Goal: Task Accomplishment & Management: Use online tool/utility

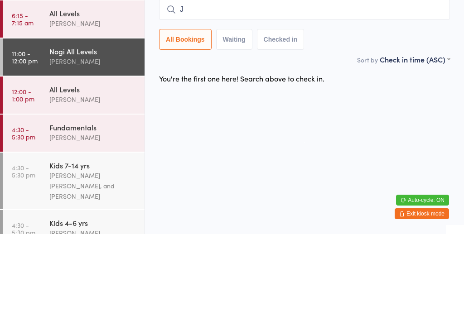
scroll to position [82, 0]
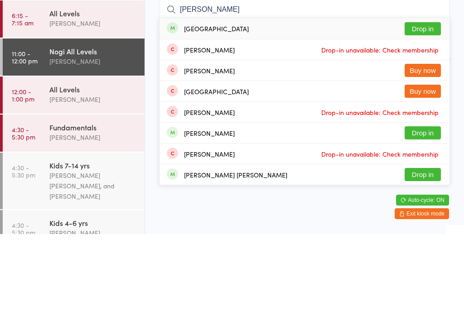
type input "[PERSON_NAME]"
click at [420, 104] on button "Drop in" at bounding box center [423, 110] width 36 height 13
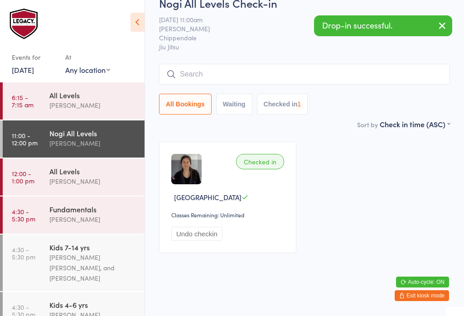
click at [82, 180] on div "[PERSON_NAME]" at bounding box center [92, 181] width 87 height 10
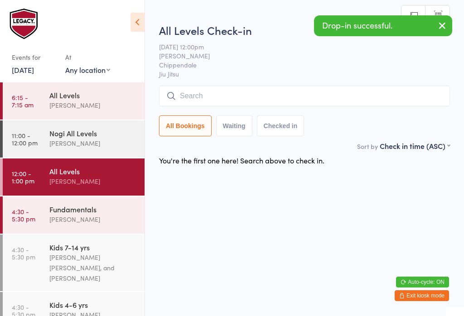
click at [250, 97] on input "search" at bounding box center [304, 96] width 291 height 21
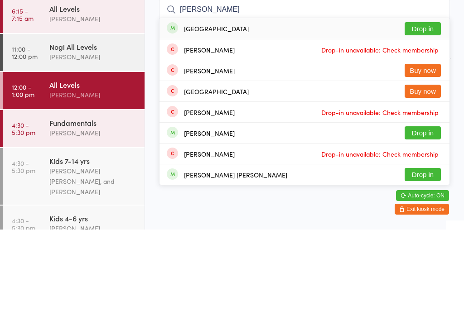
type input "[PERSON_NAME]"
click at [421, 109] on button "Drop in" at bounding box center [423, 115] width 36 height 13
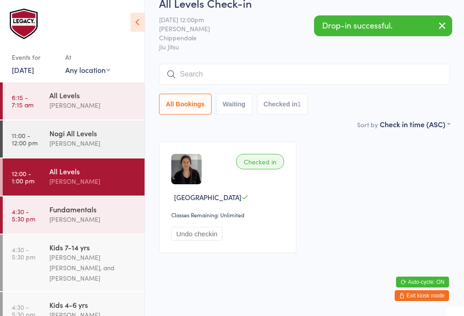
click at [106, 144] on div "[PERSON_NAME]" at bounding box center [92, 143] width 87 height 10
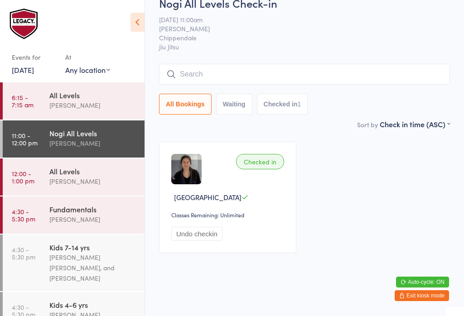
click at [412, 85] on input "search" at bounding box center [304, 74] width 291 height 21
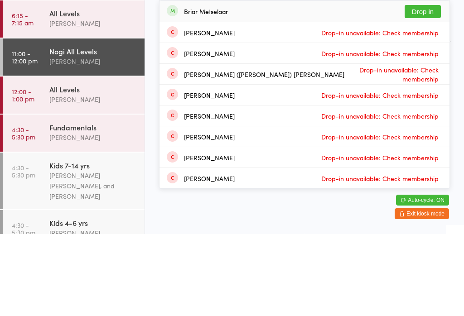
type input "Briar"
click at [438, 87] on button "Drop in" at bounding box center [423, 93] width 36 height 13
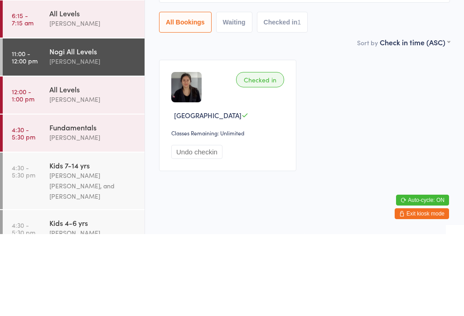
scroll to position [22, 0]
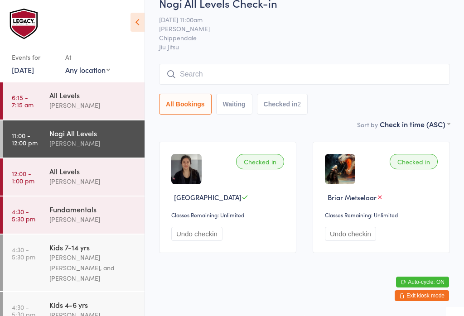
click at [237, 64] on input "search" at bounding box center [304, 74] width 291 height 21
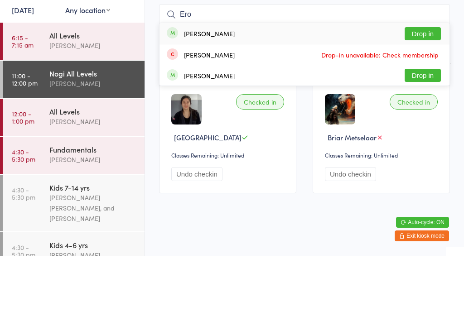
type input "Ero"
click at [227, 83] on div "Eros [PERSON_NAME] Drop in" at bounding box center [305, 93] width 290 height 21
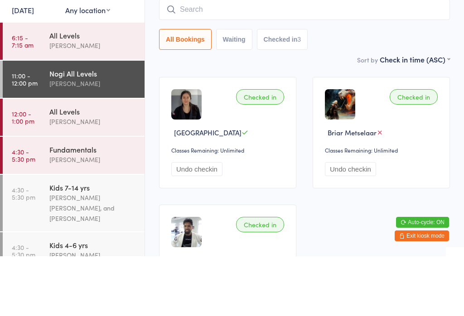
click at [355, 89] on div "All Bookings Waiting Checked in 3" at bounding box center [304, 99] width 291 height 21
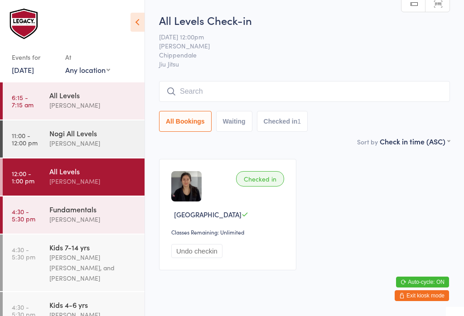
click at [310, 84] on input "search" at bounding box center [304, 91] width 291 height 21
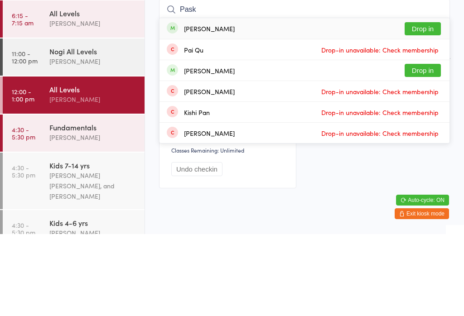
type input "Pask"
click at [441, 104] on button "Drop in" at bounding box center [423, 110] width 36 height 13
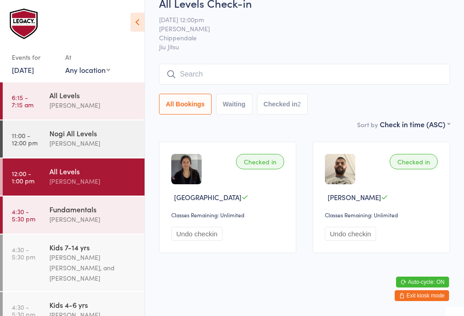
click at [290, 78] on input "search" at bounding box center [304, 74] width 291 height 21
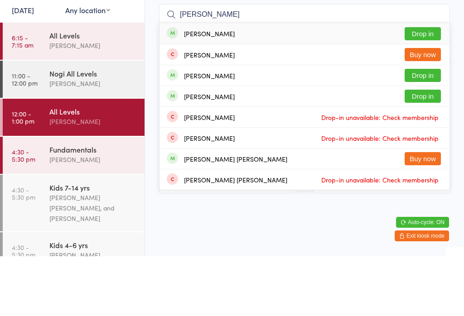
type input "[PERSON_NAME]"
click at [430, 87] on button "Drop in" at bounding box center [423, 93] width 36 height 13
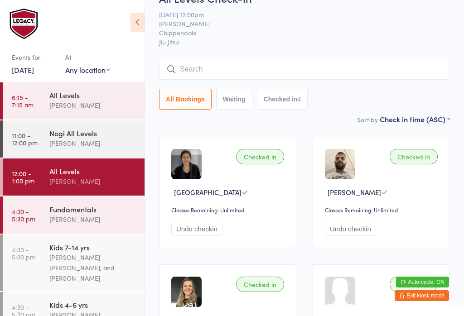
click at [266, 80] on input "search" at bounding box center [304, 69] width 291 height 21
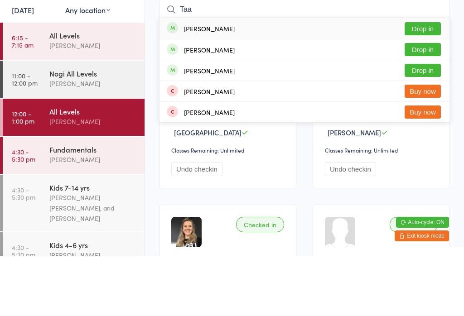
type input "Taa"
click at [427, 82] on button "Drop in" at bounding box center [423, 88] width 36 height 13
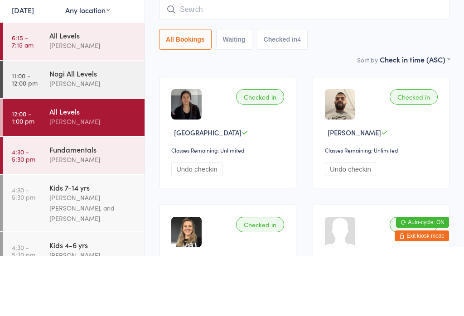
scroll to position [82, 0]
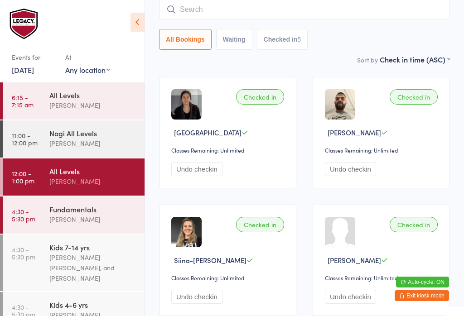
click at [208, 18] on input "search" at bounding box center [304, 9] width 291 height 21
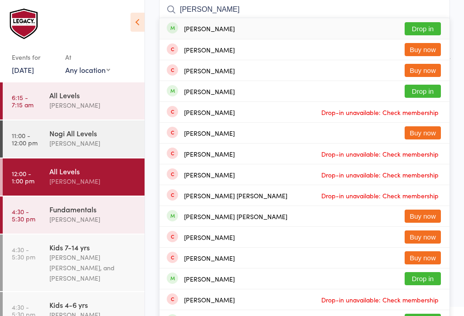
type input "[PERSON_NAME]"
click at [420, 35] on button "Drop in" at bounding box center [423, 28] width 36 height 13
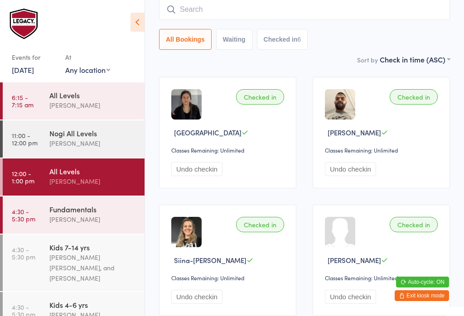
click at [246, 14] on input "search" at bounding box center [304, 9] width 291 height 21
type input "F"
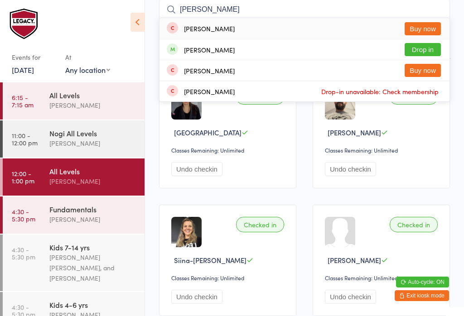
type input "[PERSON_NAME]"
click at [429, 46] on button "Drop in" at bounding box center [423, 49] width 36 height 13
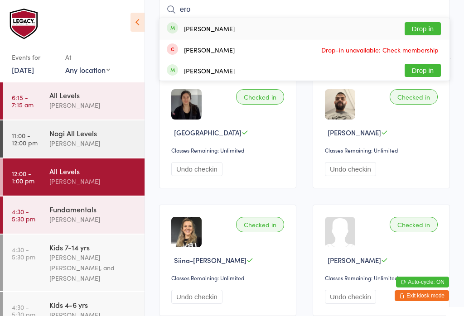
type input "ero"
click at [224, 32] on div "Eros [PERSON_NAME] Drop in" at bounding box center [305, 28] width 290 height 21
